Goal: Navigation & Orientation: Find specific page/section

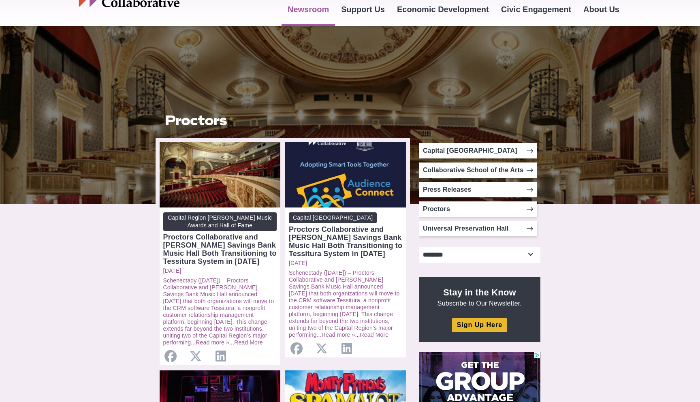
scroll to position [92, 0]
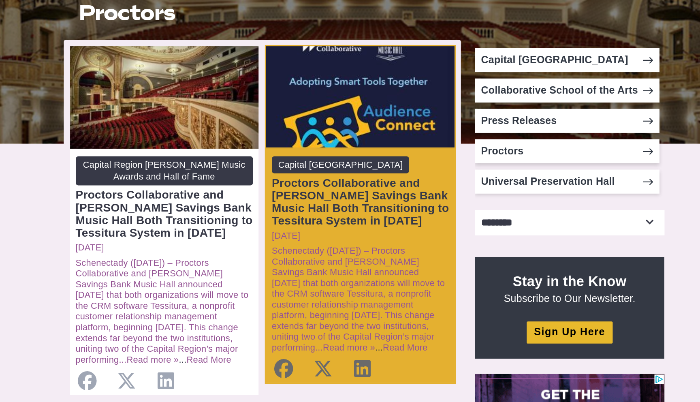
click at [321, 207] on div "Proctors Collaborative and [PERSON_NAME] Savings Bank Music Hall Both Transitio…" at bounding box center [345, 200] width 113 height 32
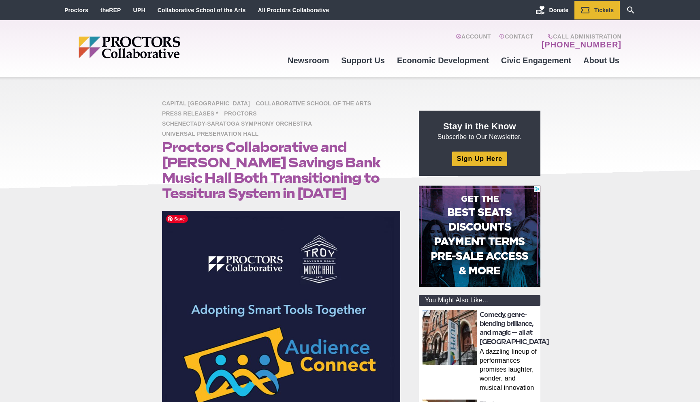
click at [227, 295] on img at bounding box center [281, 330] width 238 height 238
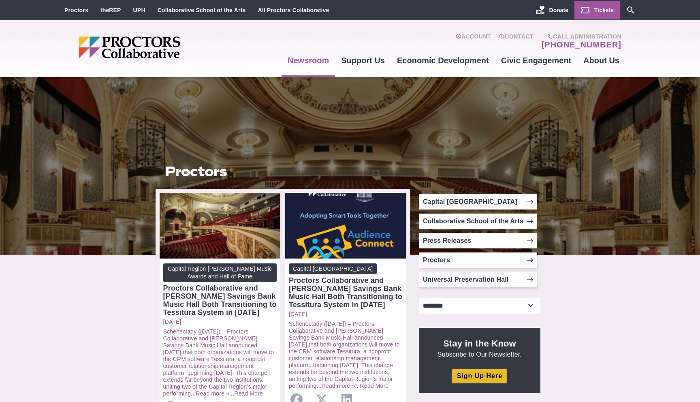
click at [586, 7] on icon "Main site navigation and header" at bounding box center [586, 10] width 8 height 6
